Goal: Task Accomplishment & Management: Manage account settings

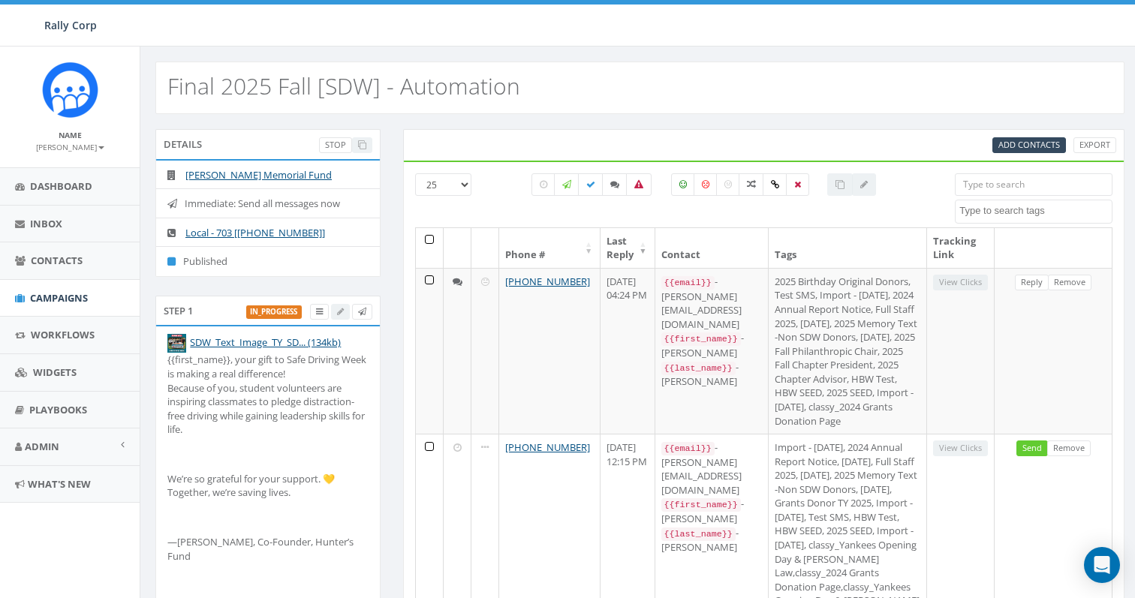
select select
click at [60, 293] on span "Campaigns" at bounding box center [59, 298] width 58 height 14
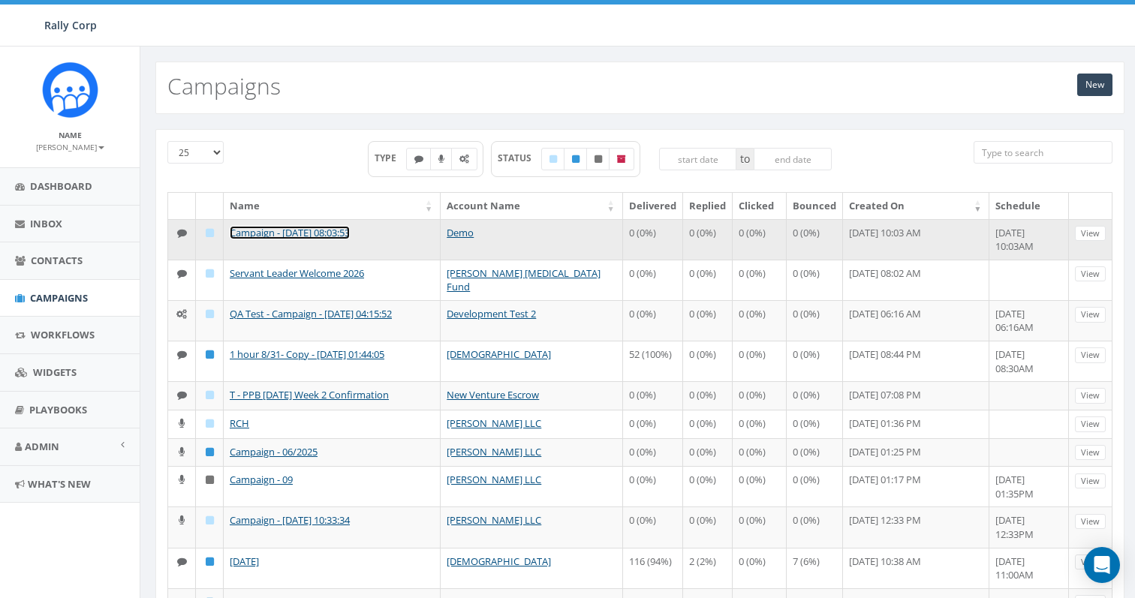
click at [298, 232] on link "Campaign - 09/08/2025, 08:03:53" at bounding box center [290, 233] width 120 height 14
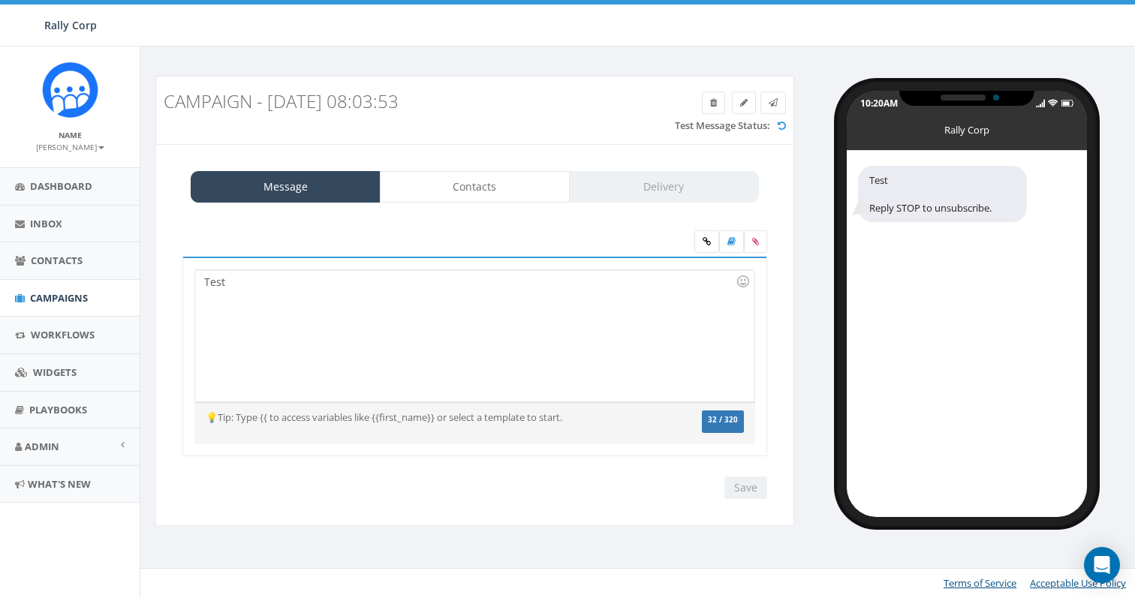
select select "81"
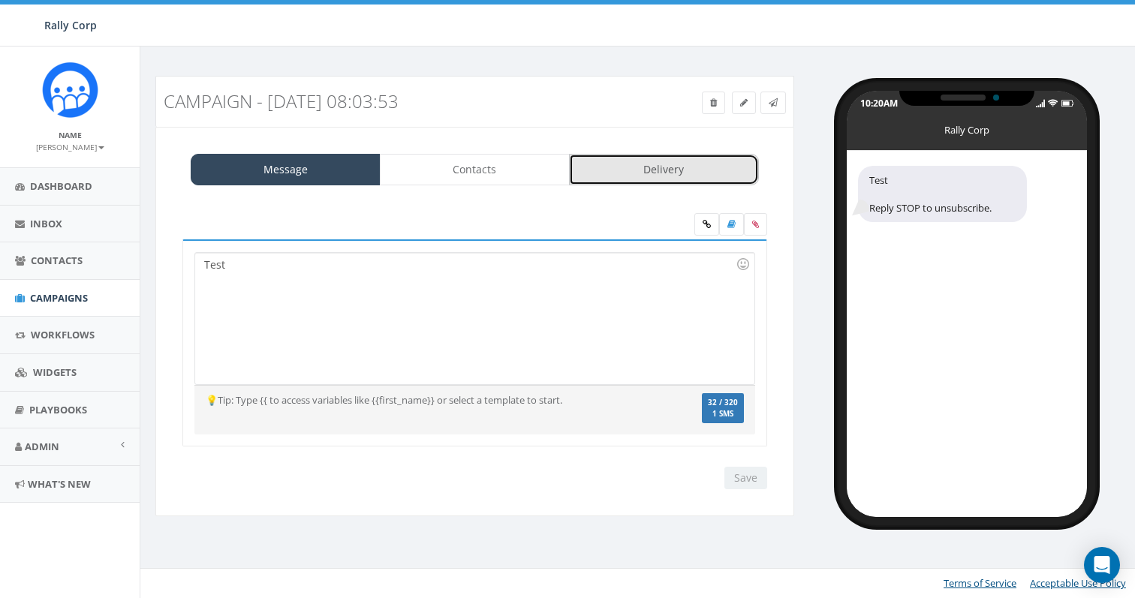
click at [606, 174] on link "Delivery" at bounding box center [664, 170] width 190 height 32
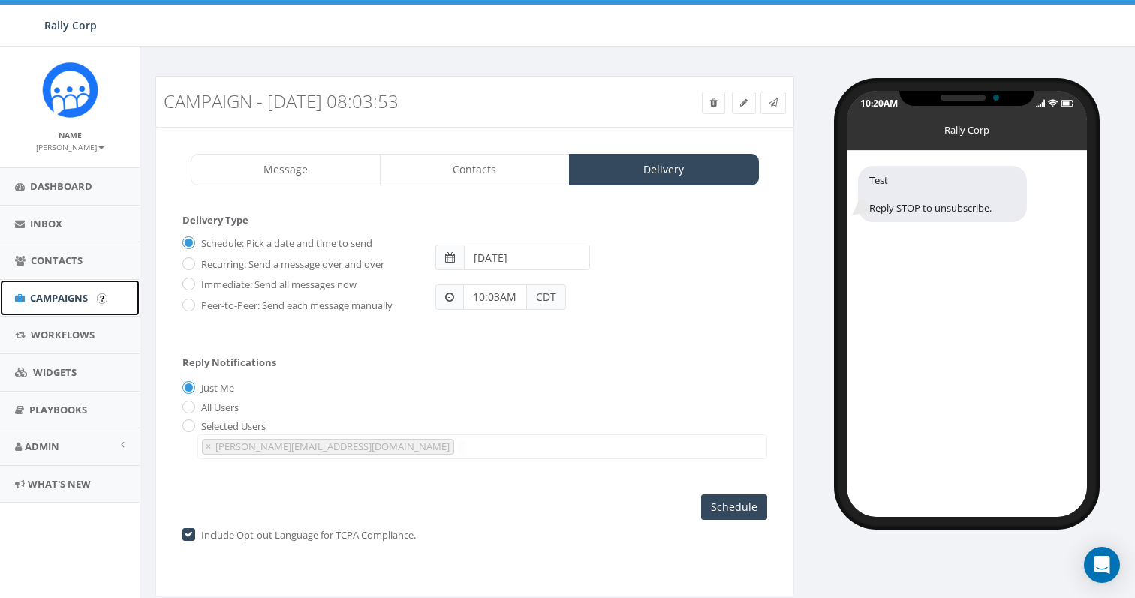
click at [50, 306] on link "Campaigns" at bounding box center [70, 298] width 140 height 37
